Goal: Task Accomplishment & Management: Use online tool/utility

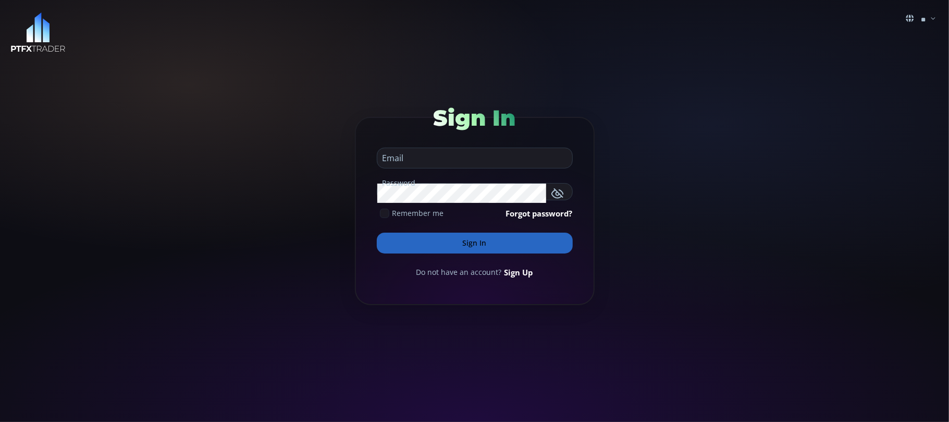
type input "**********"
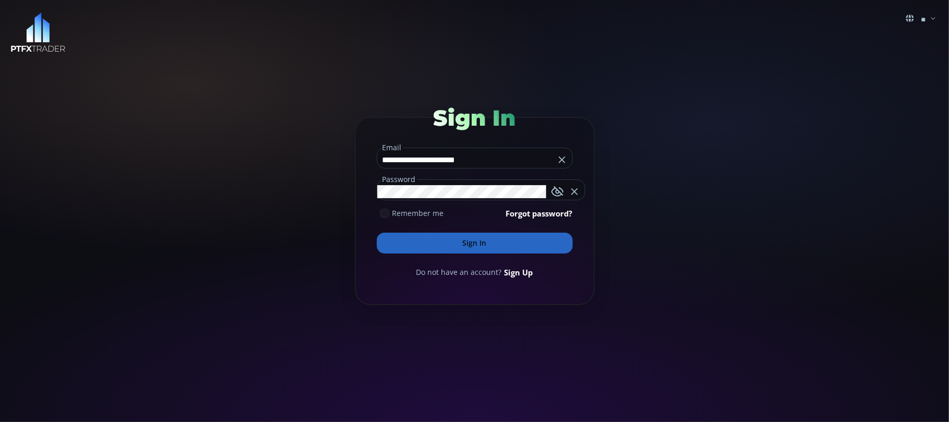
click at [483, 157] on input "**********" at bounding box center [465, 159] width 177 height 17
click at [467, 242] on button "Sign In" at bounding box center [475, 242] width 196 height 21
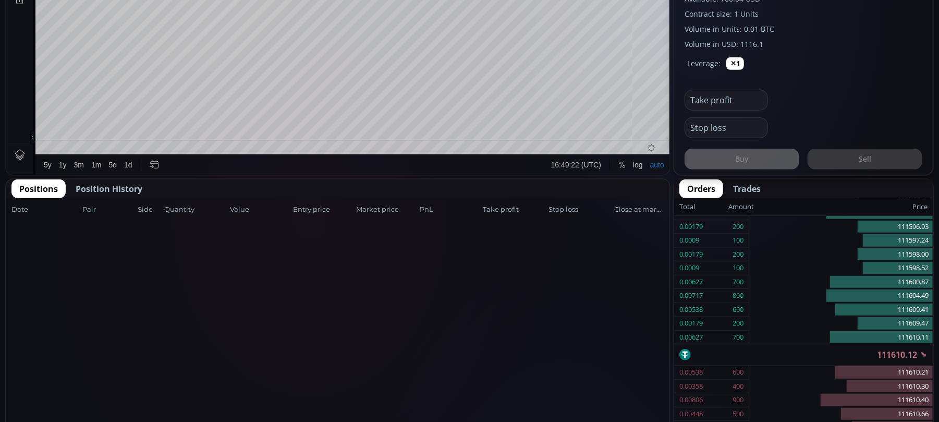
scroll to position [486, 0]
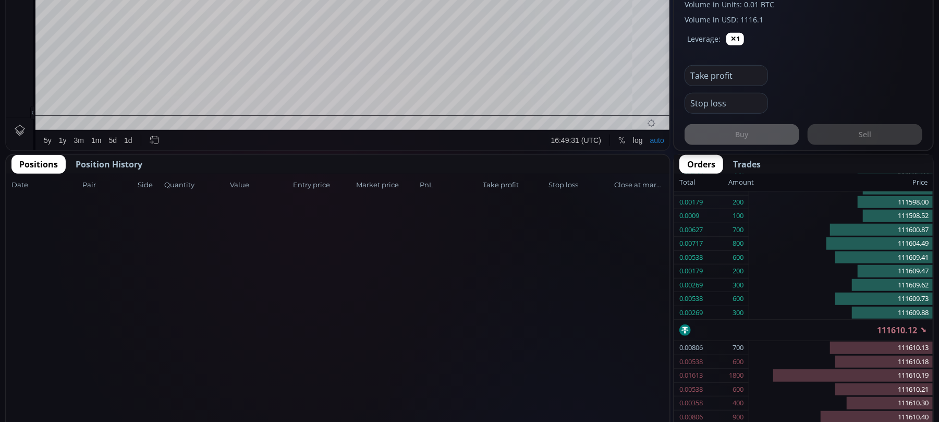
click at [99, 158] on span "Position History" at bounding box center [109, 164] width 67 height 13
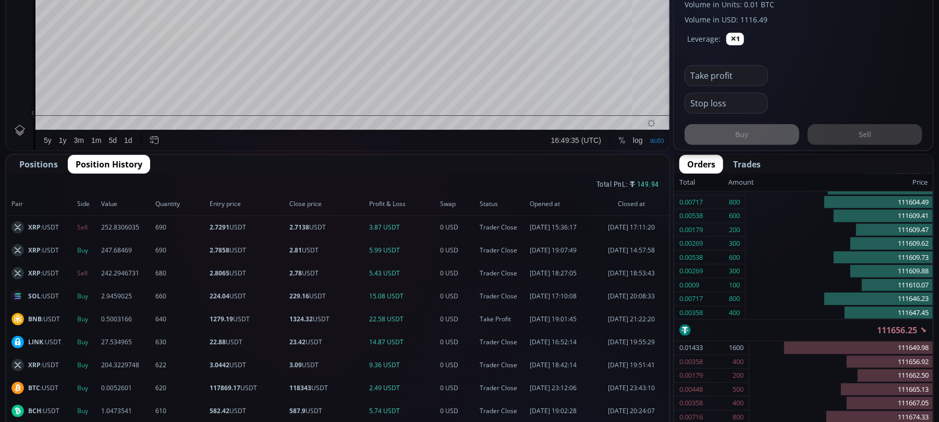
click at [36, 164] on span "Positions" at bounding box center [38, 164] width 39 height 13
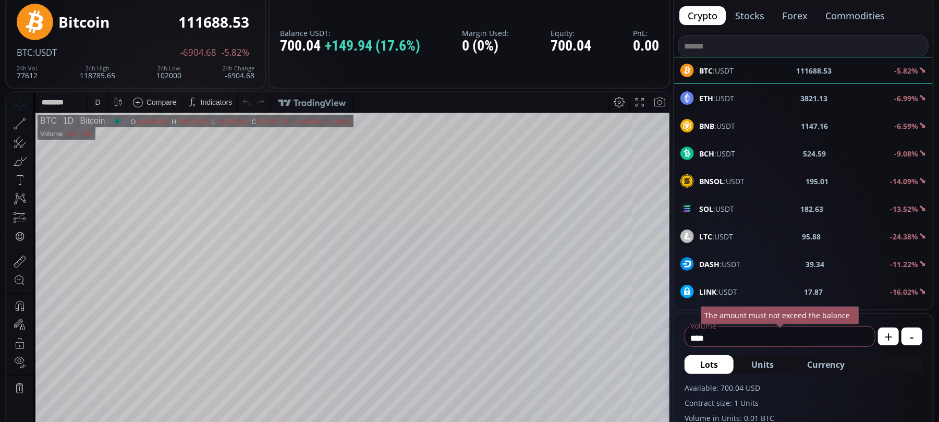
scroll to position [69, 0]
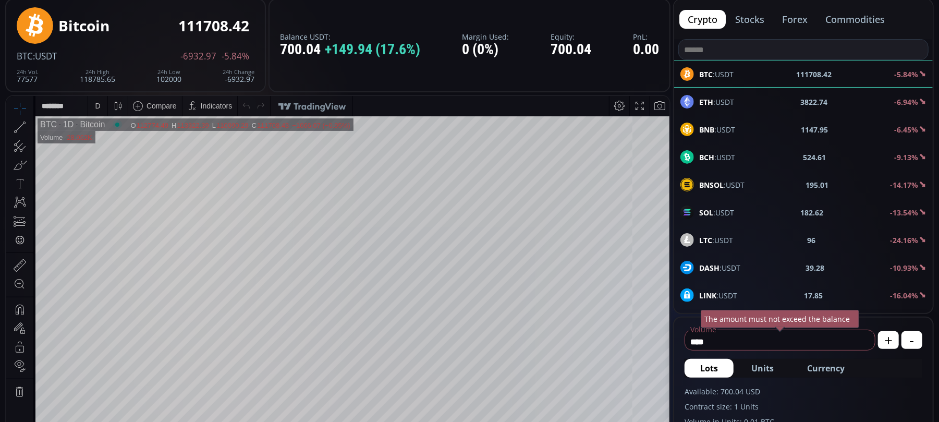
click at [711, 101] on b "ETH" at bounding box center [706, 102] width 14 height 10
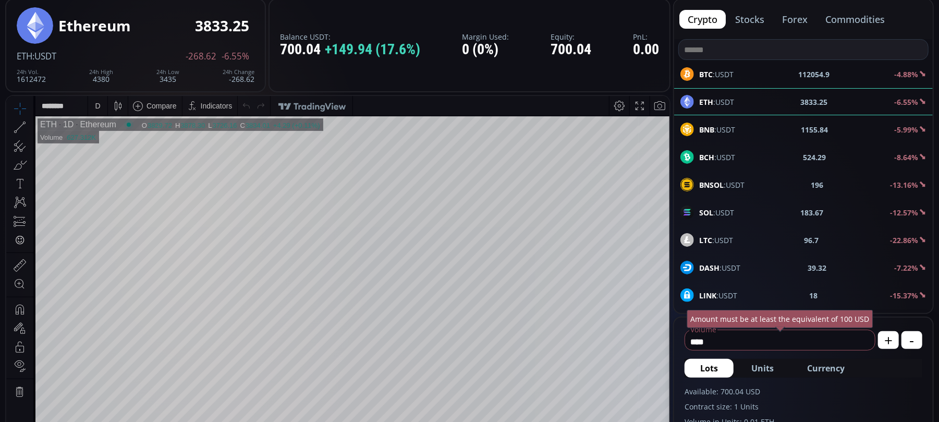
click at [713, 125] on b "BNB" at bounding box center [706, 130] width 15 height 10
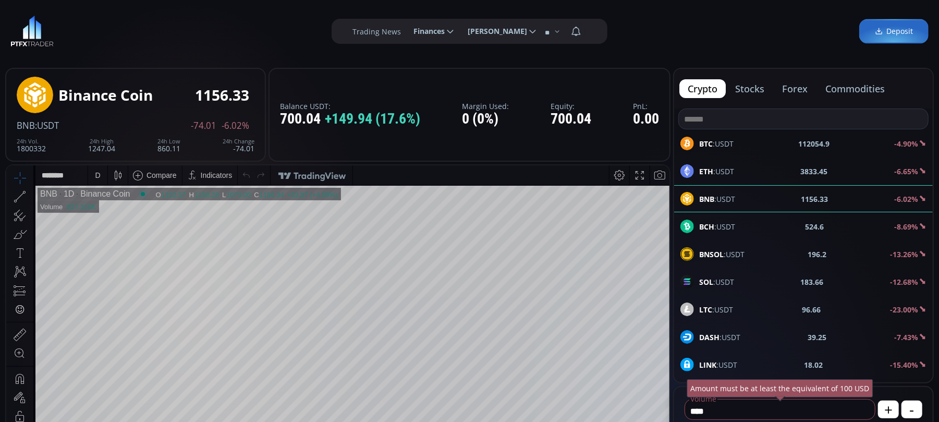
click at [95, 172] on div "D" at bounding box center [97, 174] width 5 height 8
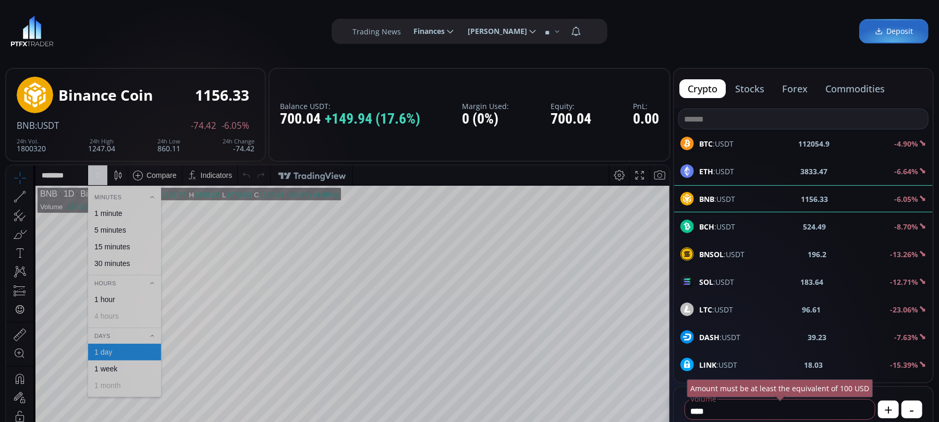
click at [106, 297] on div "1 hour" at bounding box center [104, 299] width 21 height 8
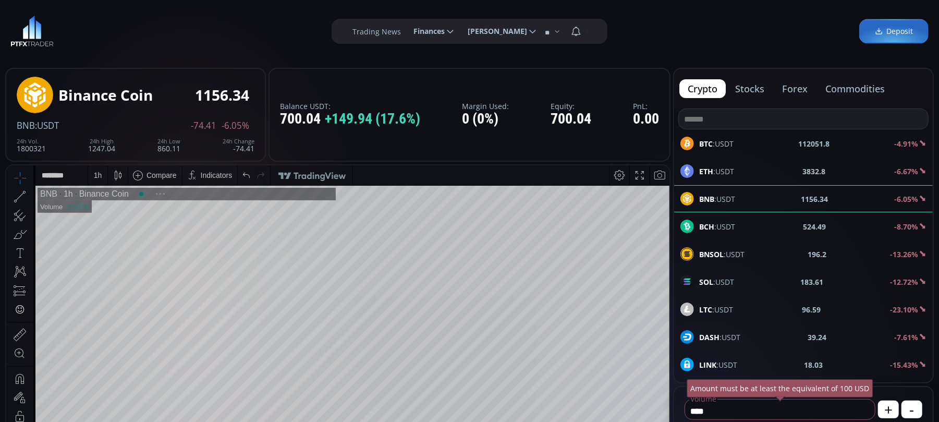
scroll to position [148, 0]
click at [723, 141] on span "BTC :USDT" at bounding box center [716, 143] width 34 height 11
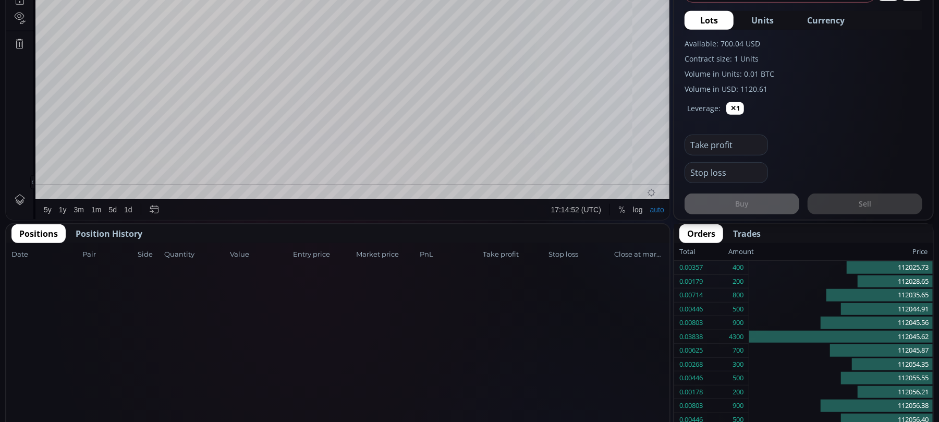
scroll to position [69, 0]
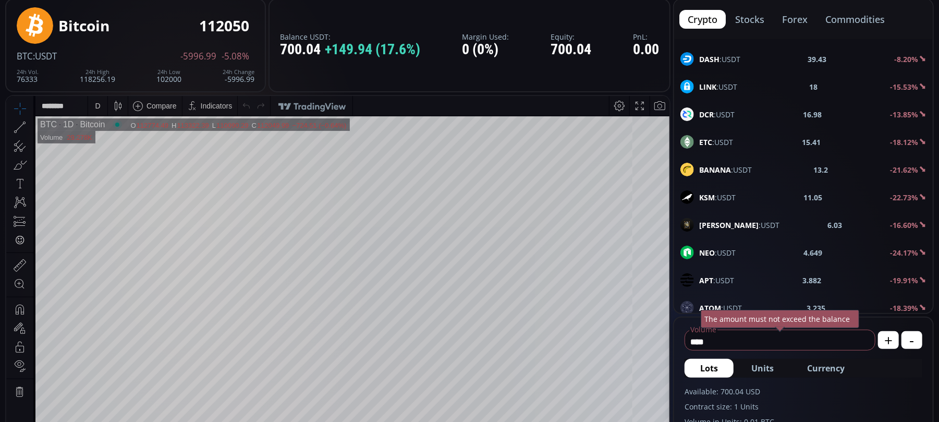
click at [714, 258] on b "NEO" at bounding box center [707, 253] width 16 height 10
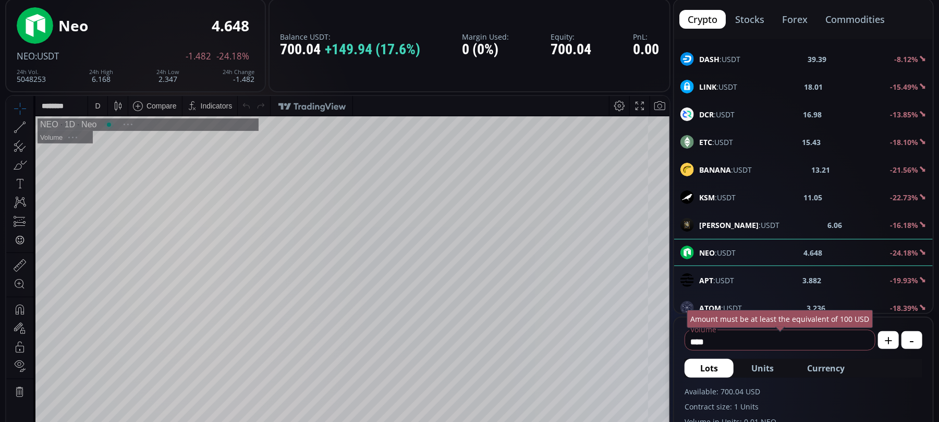
scroll to position [148, 0]
